Goal: Complete application form

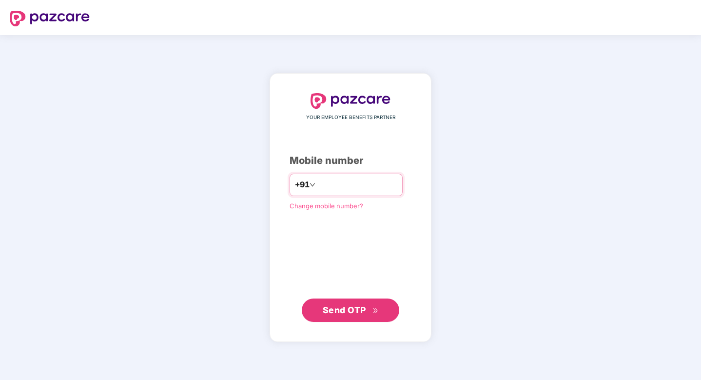
type input "**********"
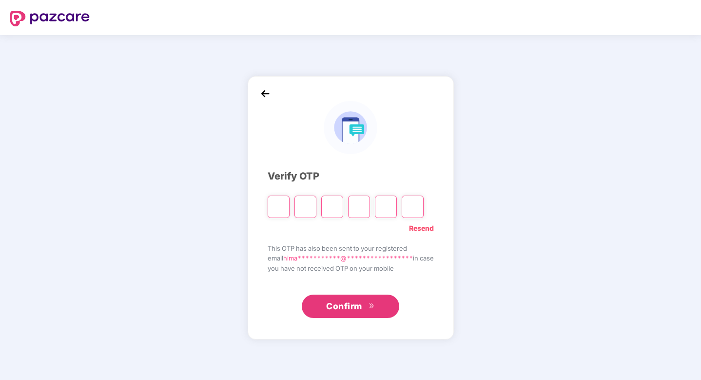
type input "*"
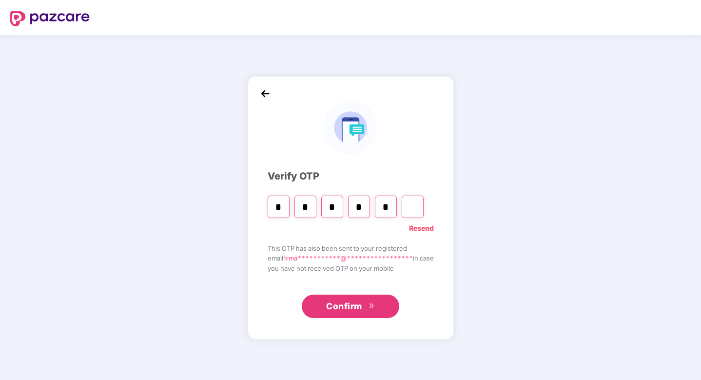
type input "*"
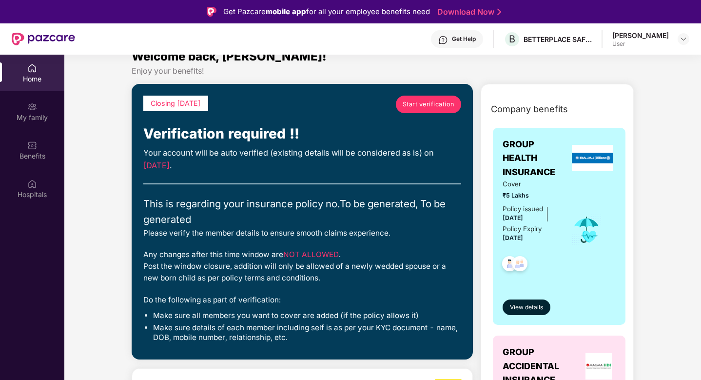
scroll to position [9, 0]
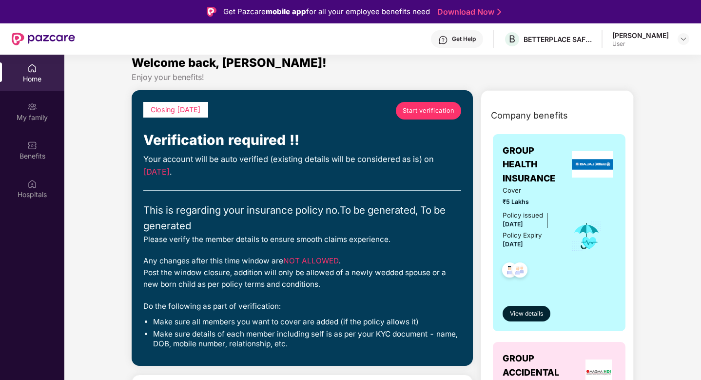
click at [431, 107] on span "Start verification" at bounding box center [428, 111] width 52 height 10
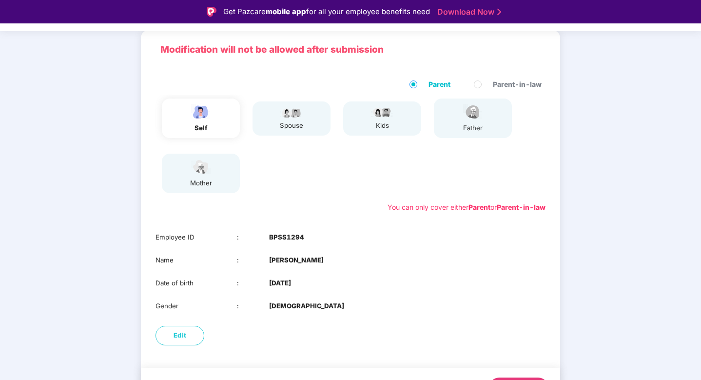
scroll to position [88, 0]
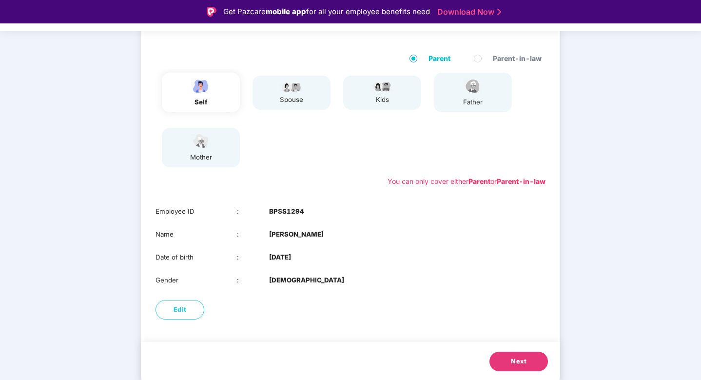
click at [497, 363] on button "Next" at bounding box center [518, 360] width 58 height 19
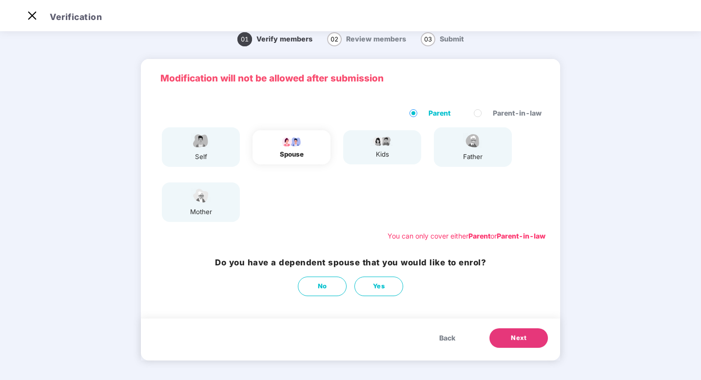
scroll to position [10, 0]
click at [508, 333] on button "Next" at bounding box center [518, 337] width 58 height 19
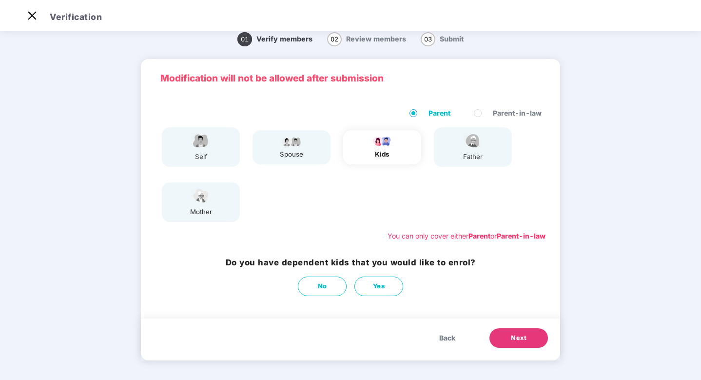
click at [508, 333] on button "Next" at bounding box center [518, 337] width 58 height 19
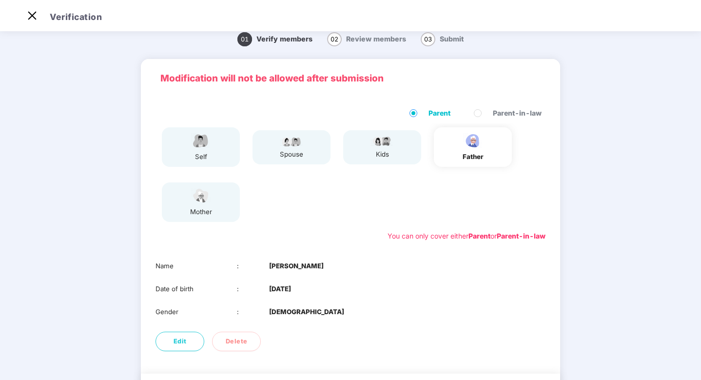
scroll to position [65, 0]
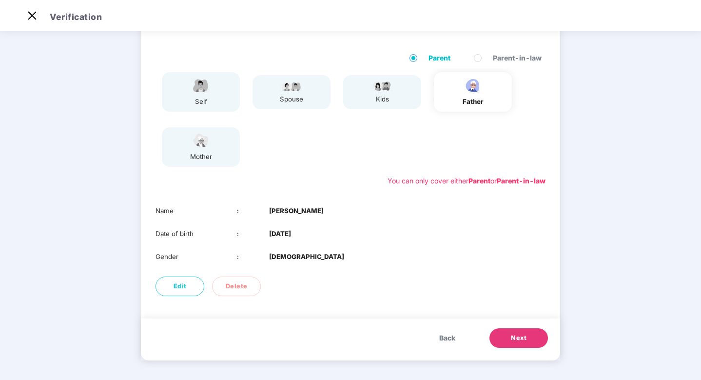
click at [208, 146] on img at bounding box center [201, 140] width 24 height 17
click at [521, 332] on button "Next" at bounding box center [518, 337] width 58 height 19
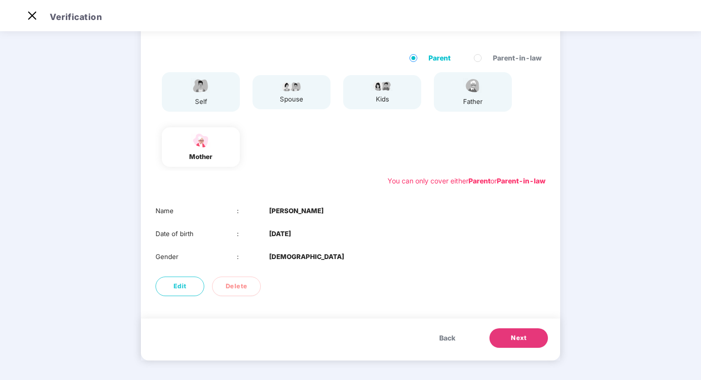
click at [522, 334] on span "Next" at bounding box center [519, 338] width 16 height 10
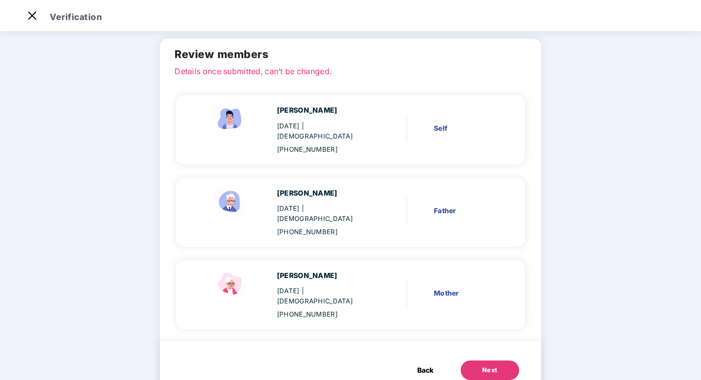
scroll to position [35, 0]
click at [484, 364] on div "Next" at bounding box center [490, 369] width 16 height 10
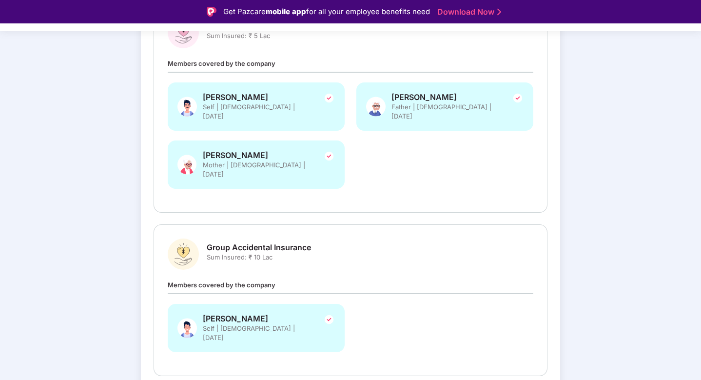
scroll to position [188, 0]
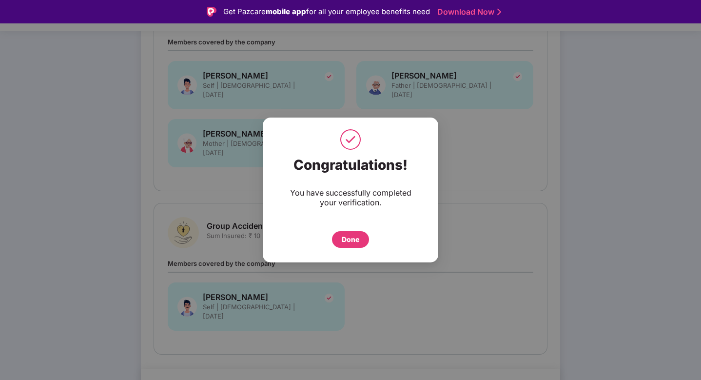
click at [356, 238] on div "Done" at bounding box center [351, 239] width 18 height 11
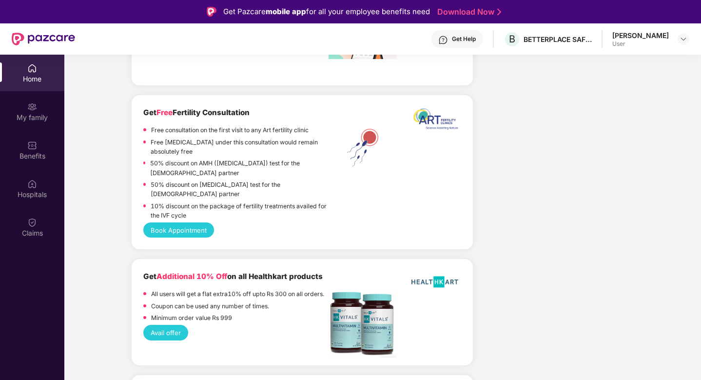
scroll to position [1965, 0]
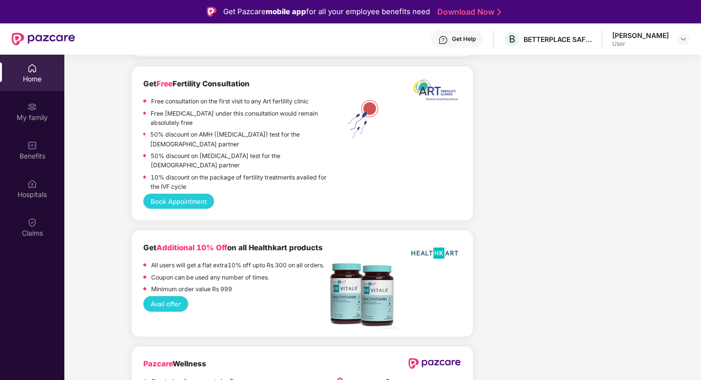
click at [24, 82] on div "Home" at bounding box center [32, 79] width 64 height 10
